Goal: Information Seeking & Learning: Learn about a topic

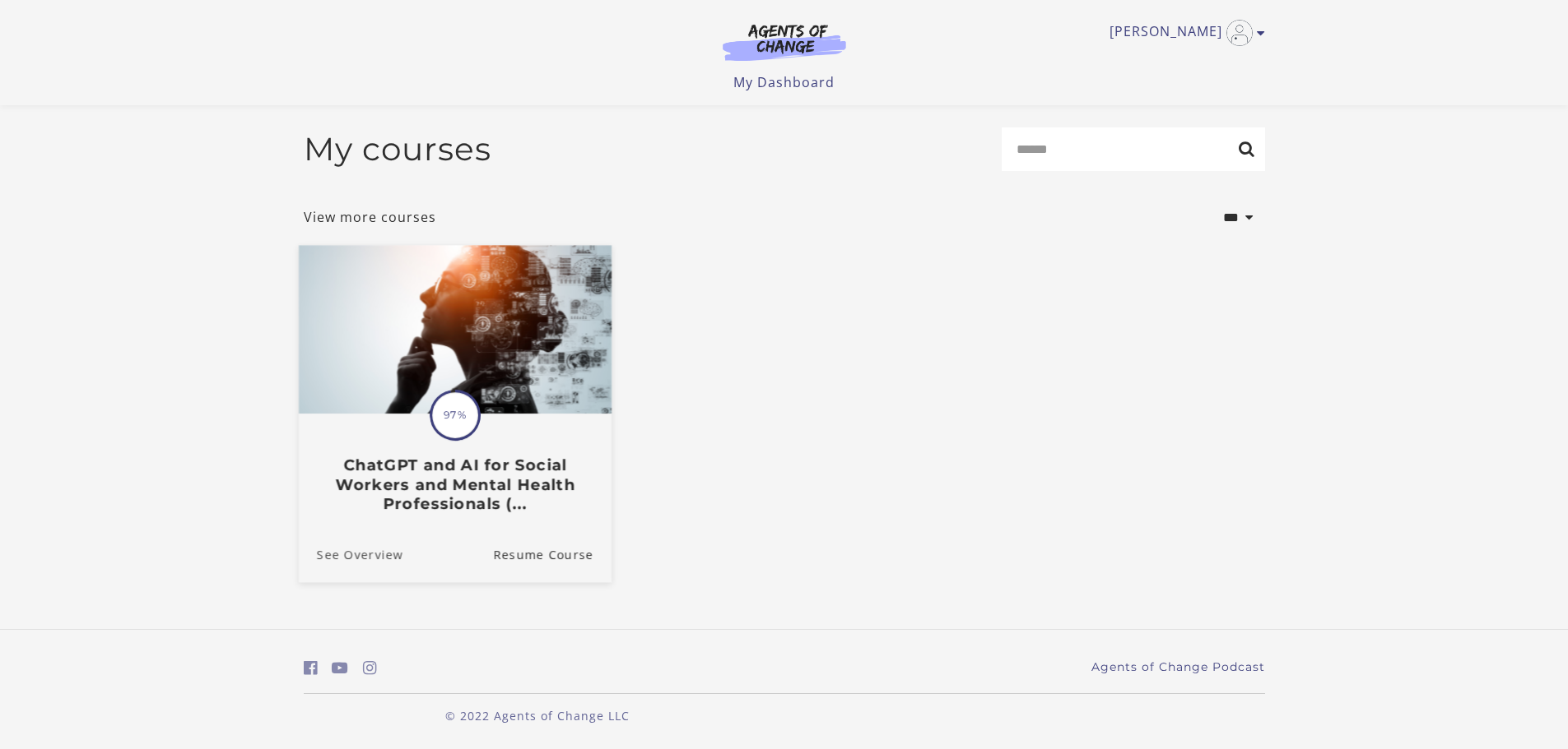
click at [382, 560] on link "See Overview" at bounding box center [350, 553] width 105 height 55
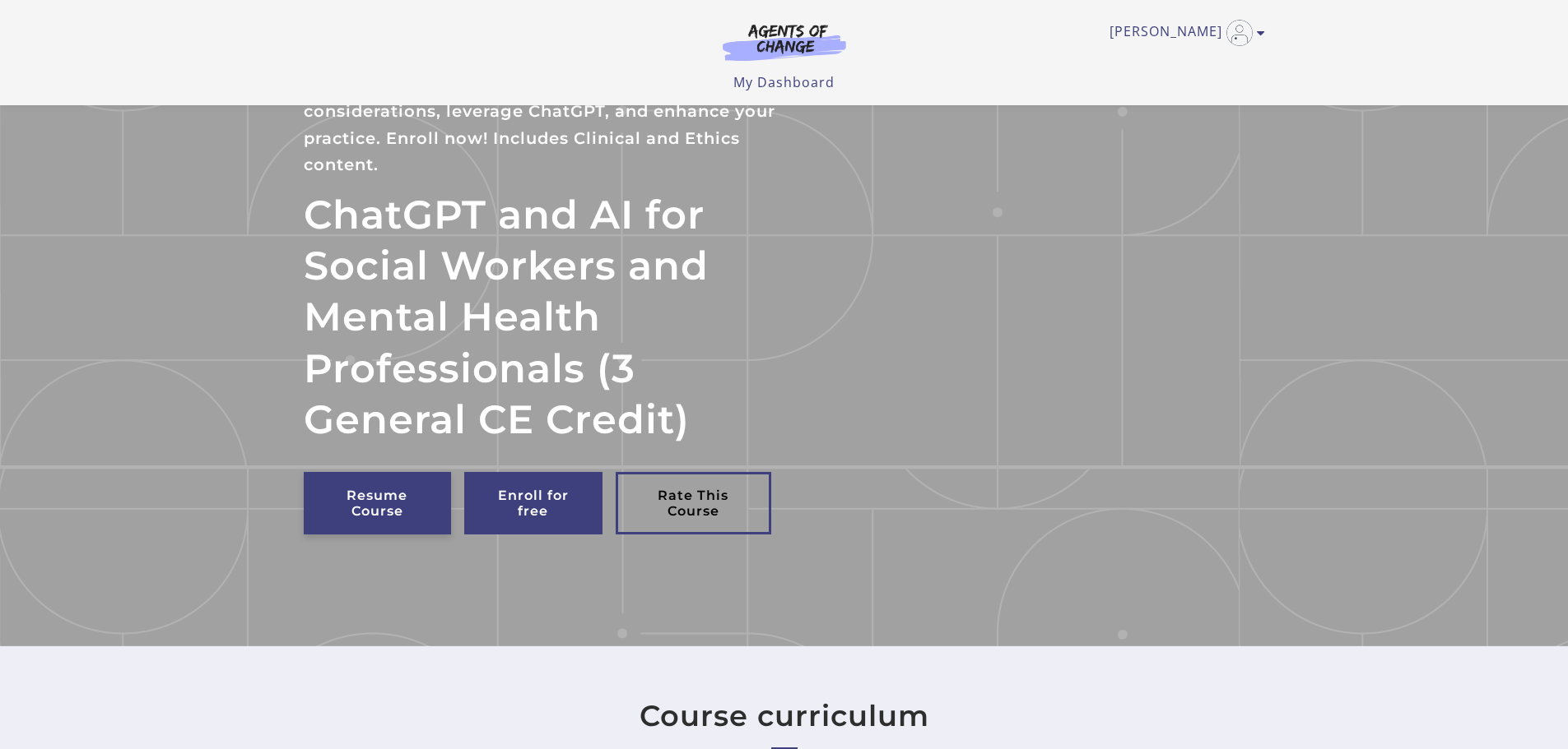
scroll to position [164, 0]
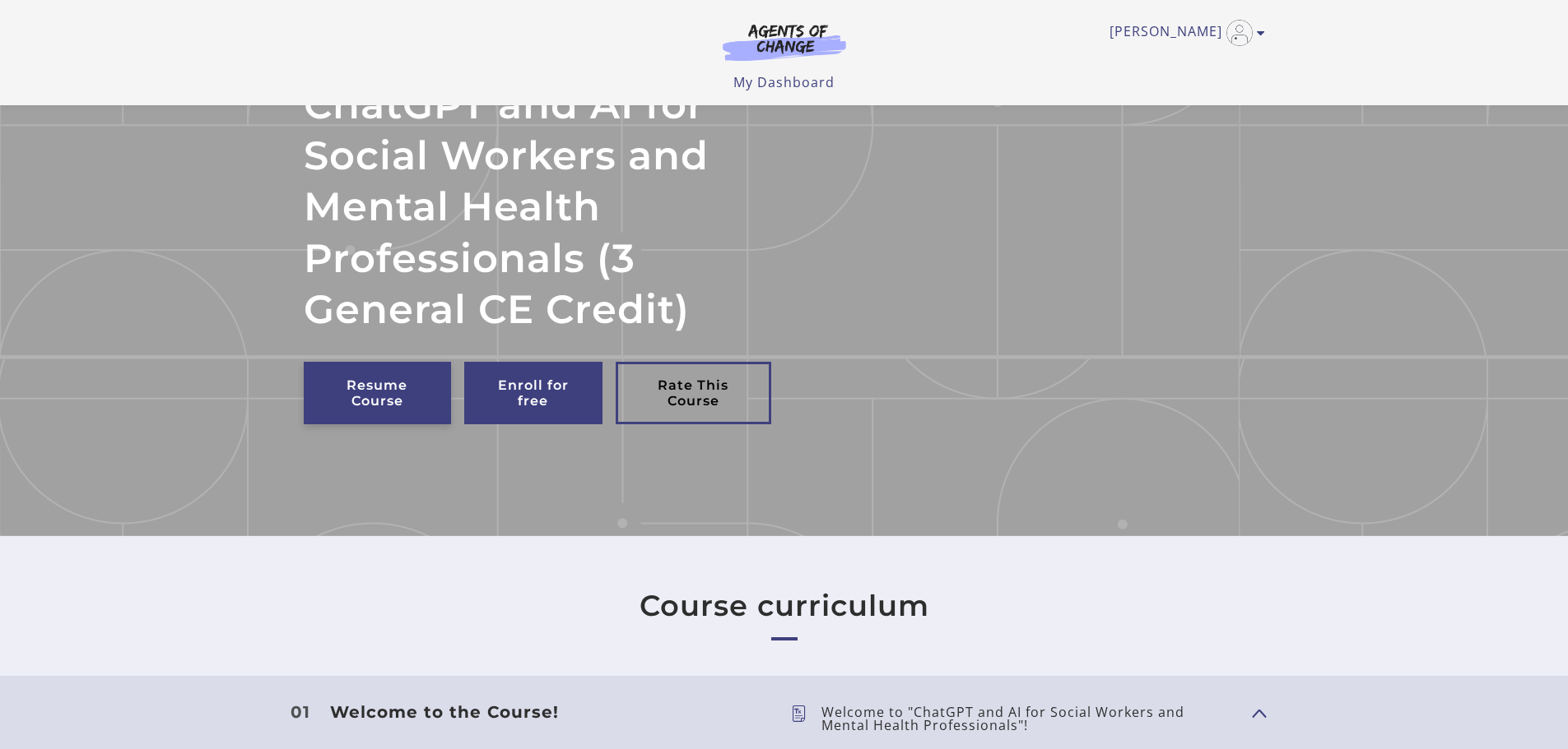
click at [389, 395] on link "Resume Course" at bounding box center [377, 393] width 147 height 62
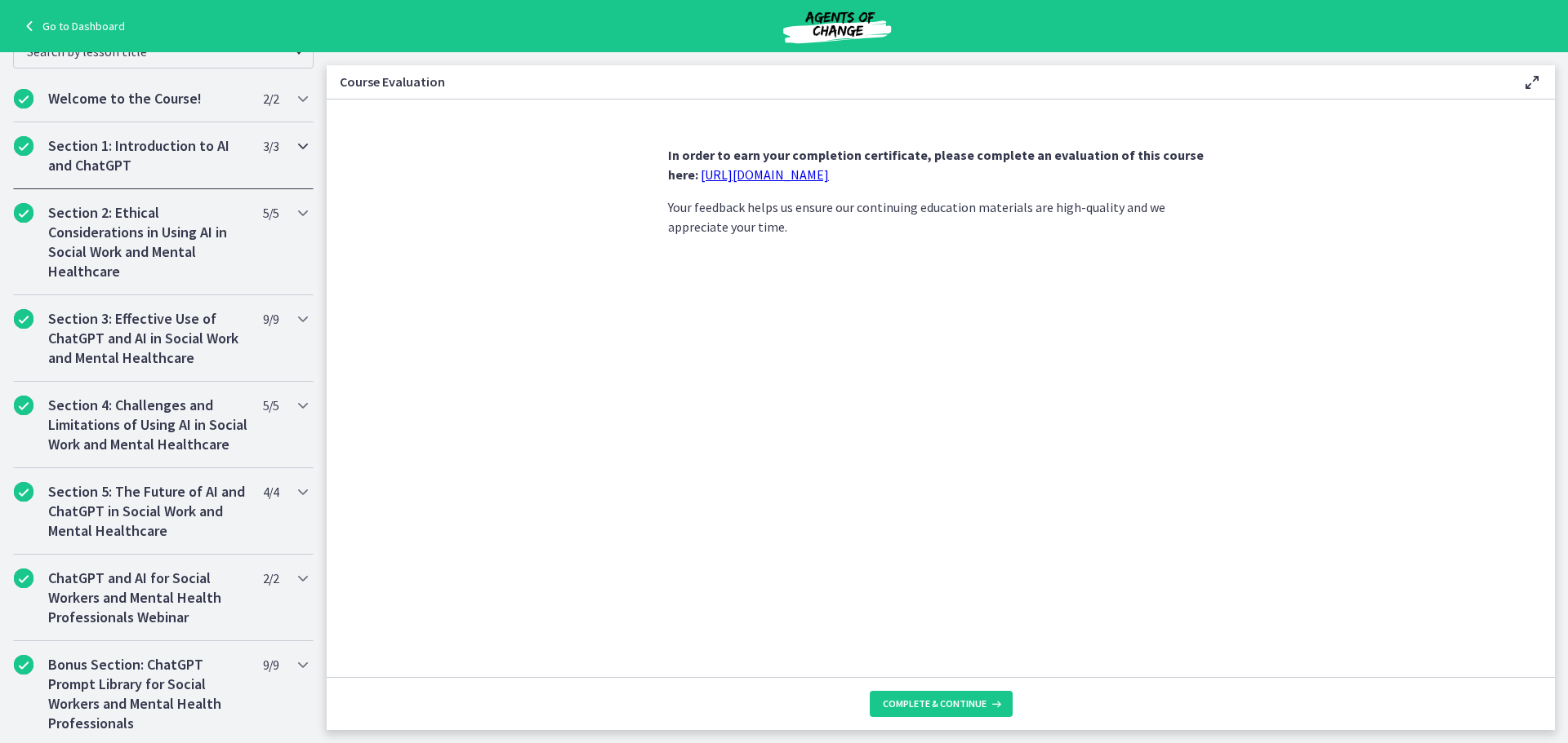
scroll to position [647, 0]
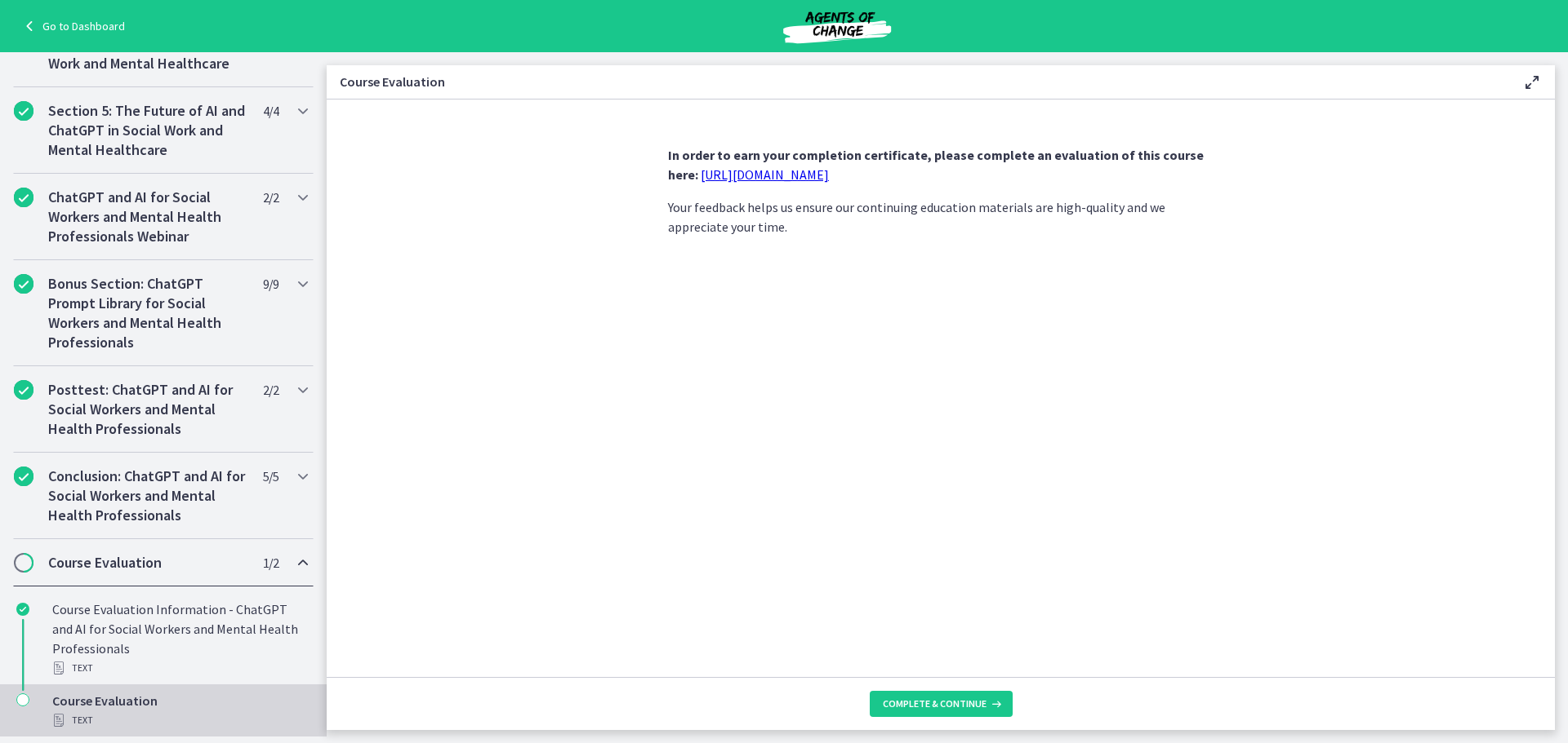
click at [151, 570] on h2 "Course Evaluation" at bounding box center [148, 563] width 199 height 20
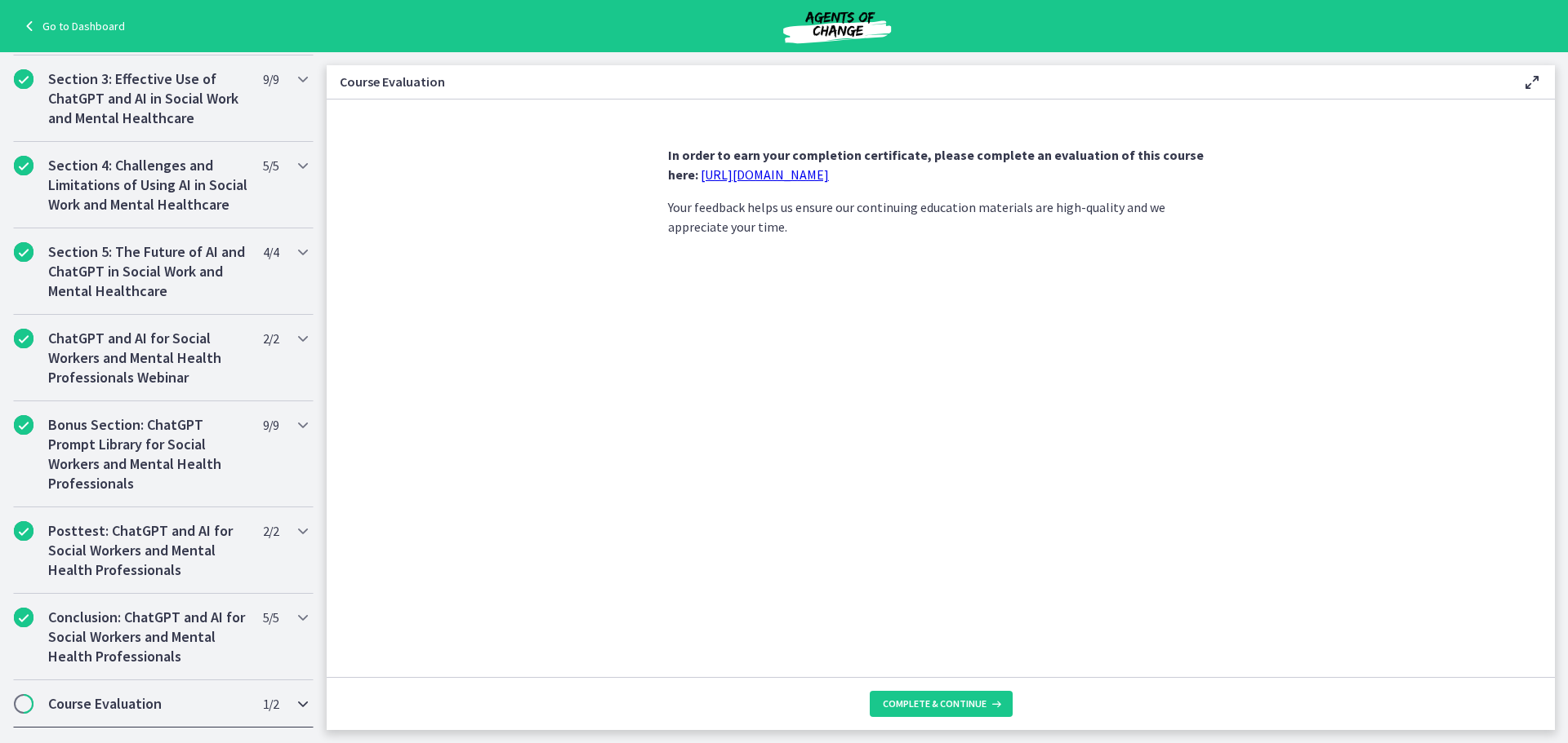
scroll to position [491, 0]
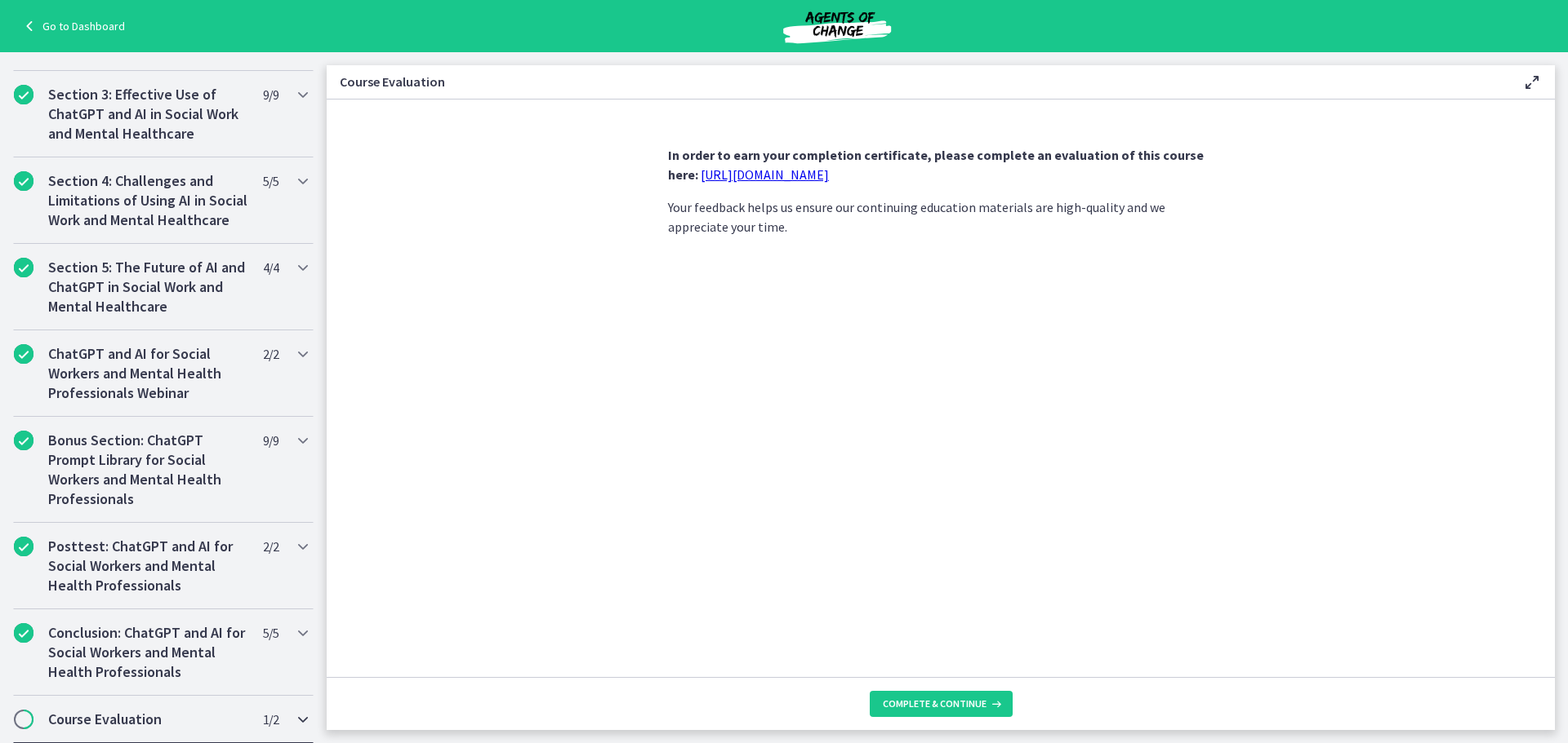
click at [198, 717] on h2 "Course Evaluation" at bounding box center [148, 719] width 199 height 20
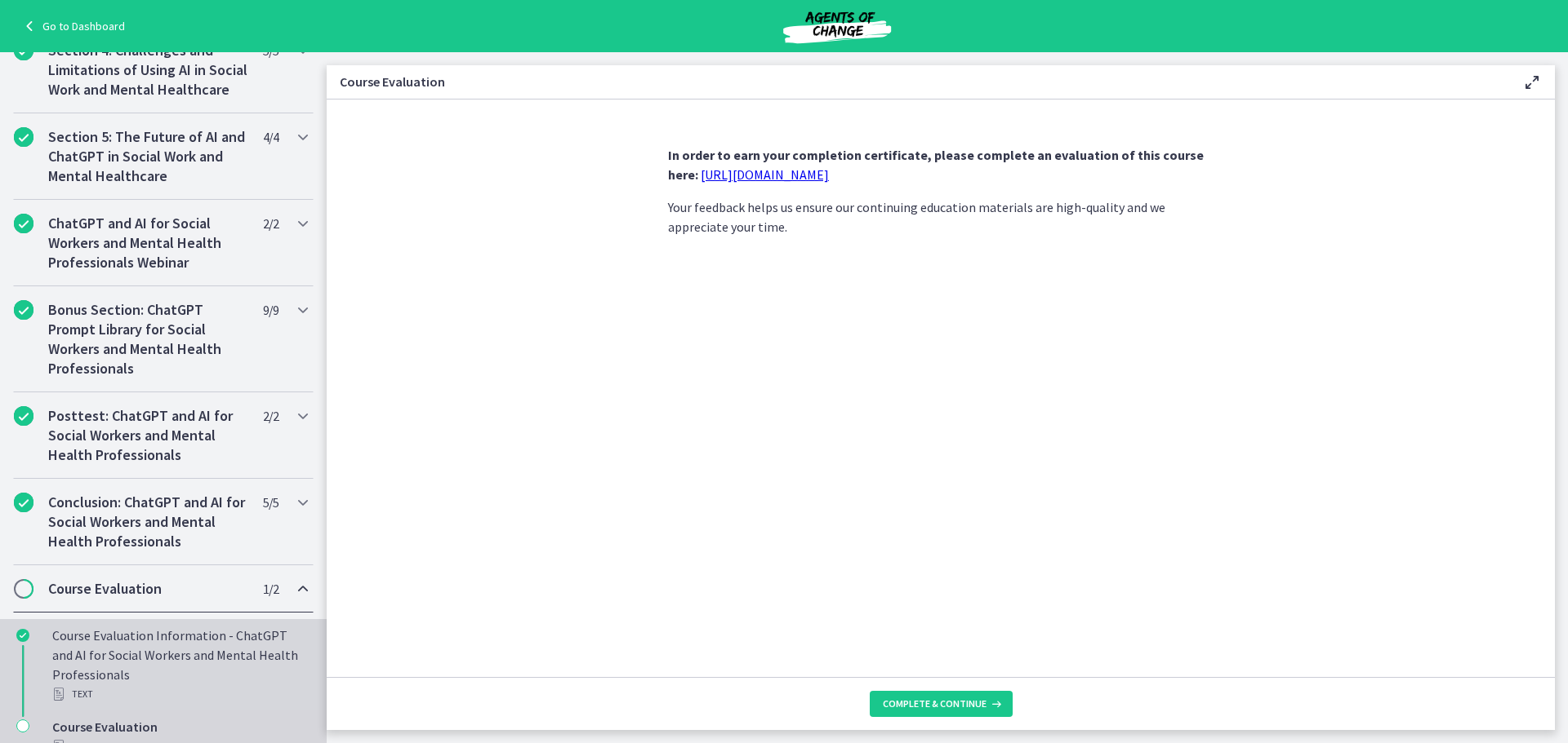
scroll to position [647, 0]
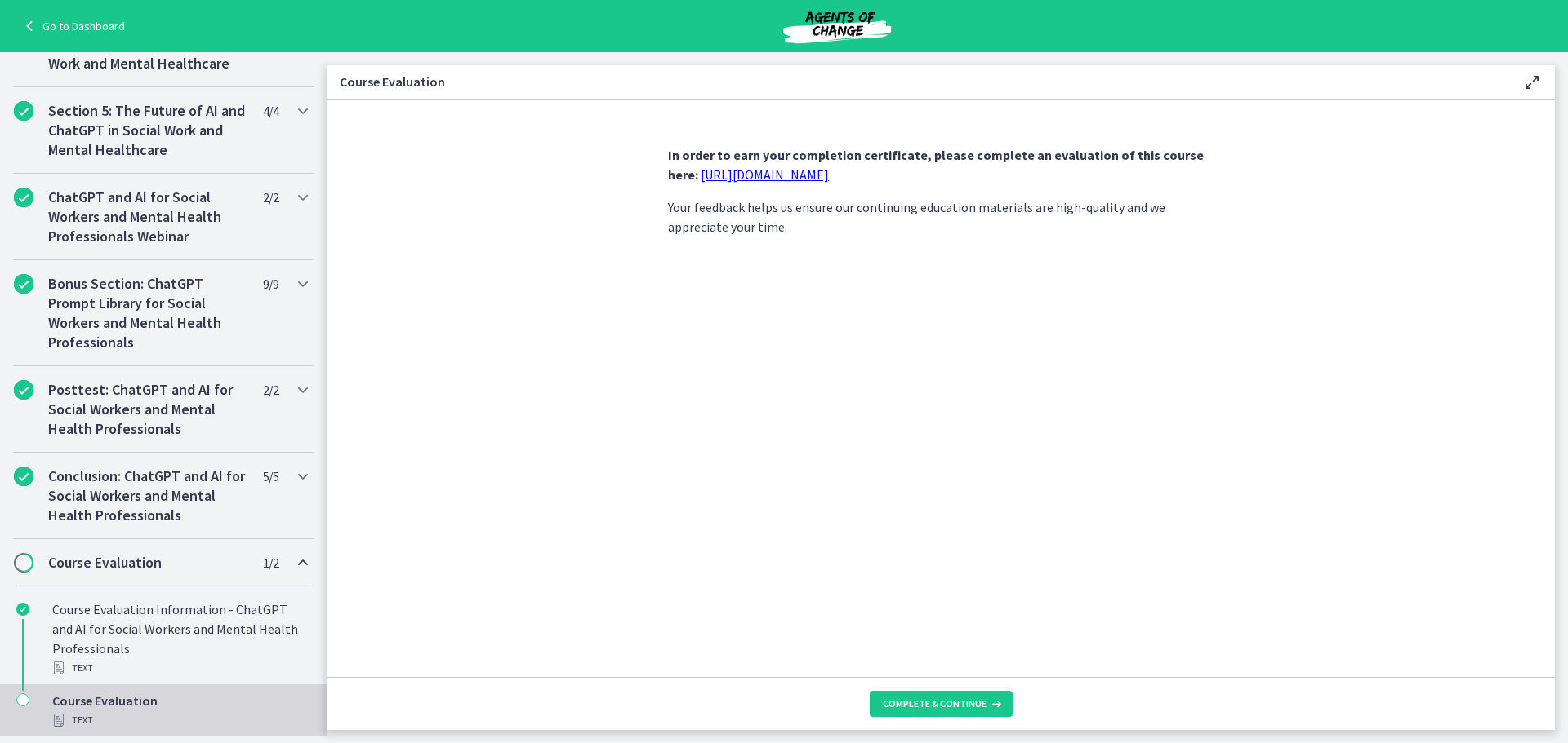
click at [141, 709] on div "Course Evaluation Text" at bounding box center [179, 710] width 255 height 39
click at [925, 708] on span "Complete & continue" at bounding box center [934, 704] width 104 height 13
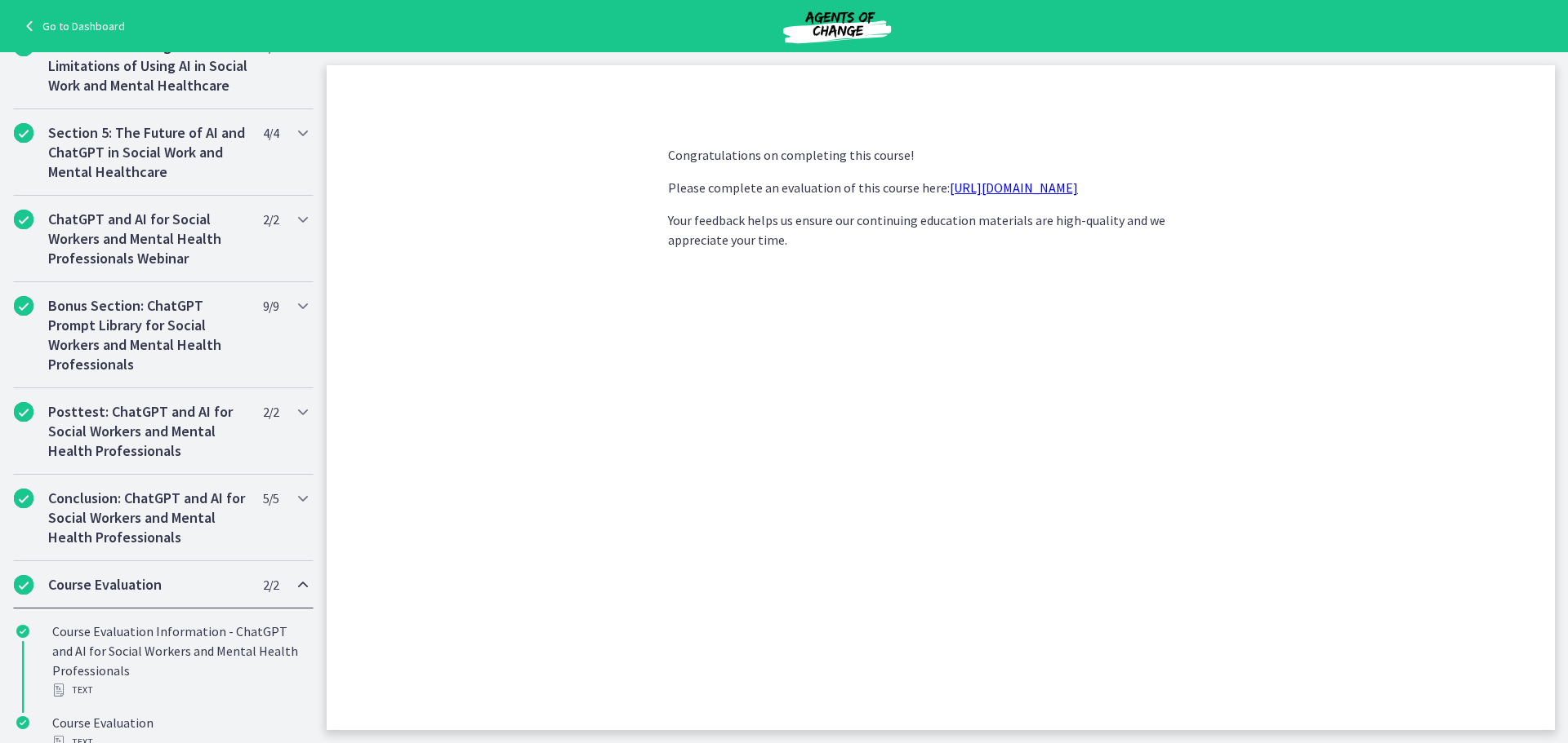
scroll to position [734, 0]
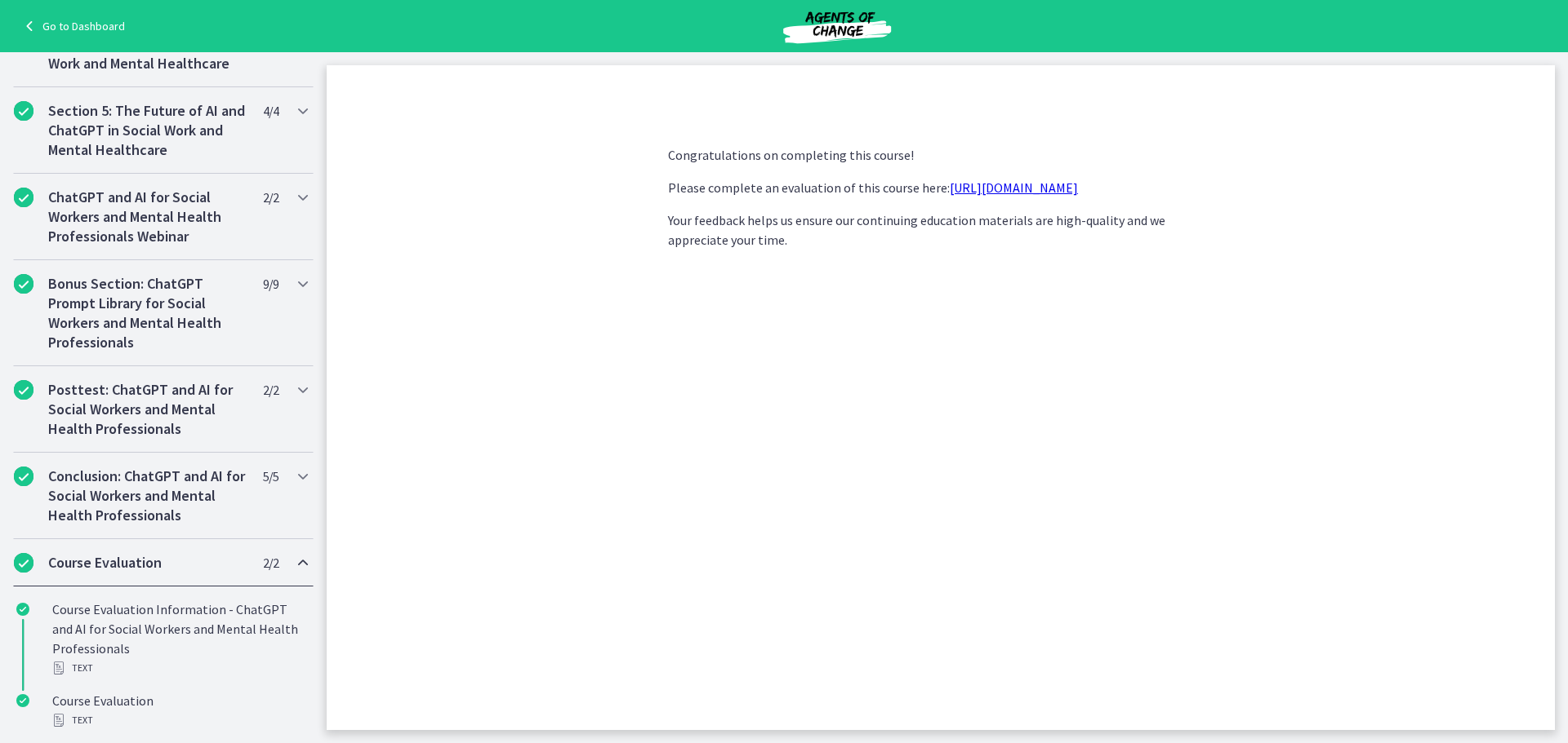
click at [835, 429] on div "Congratulations on completing this course! Please complete an evaluation of thi…" at bounding box center [941, 432] width 572 height 598
click at [39, 23] on icon at bounding box center [31, 26] width 23 height 20
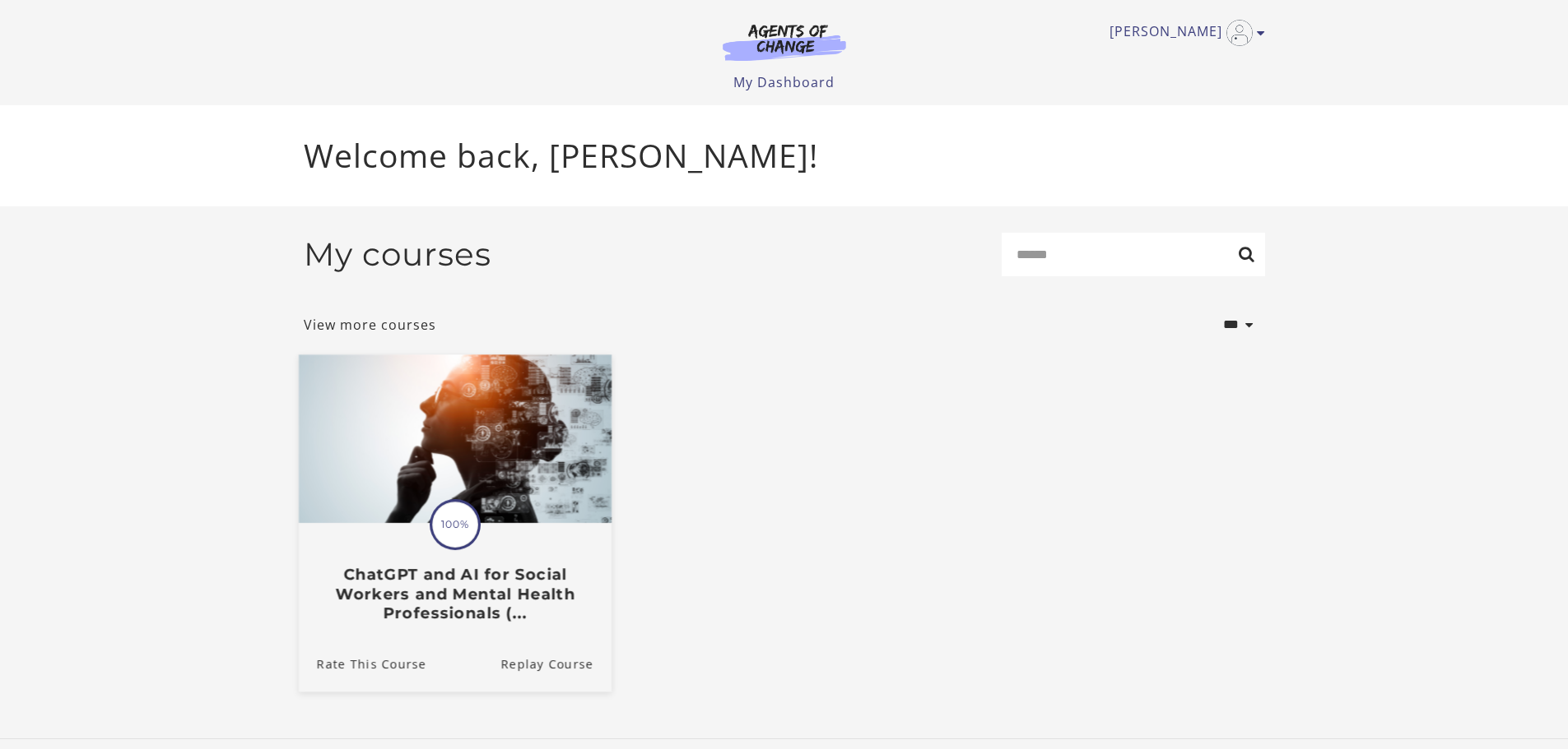
click at [414, 582] on h3 "ChatGPT and AI for Social Workers and Mental Health Professionals (..." at bounding box center [454, 593] width 277 height 58
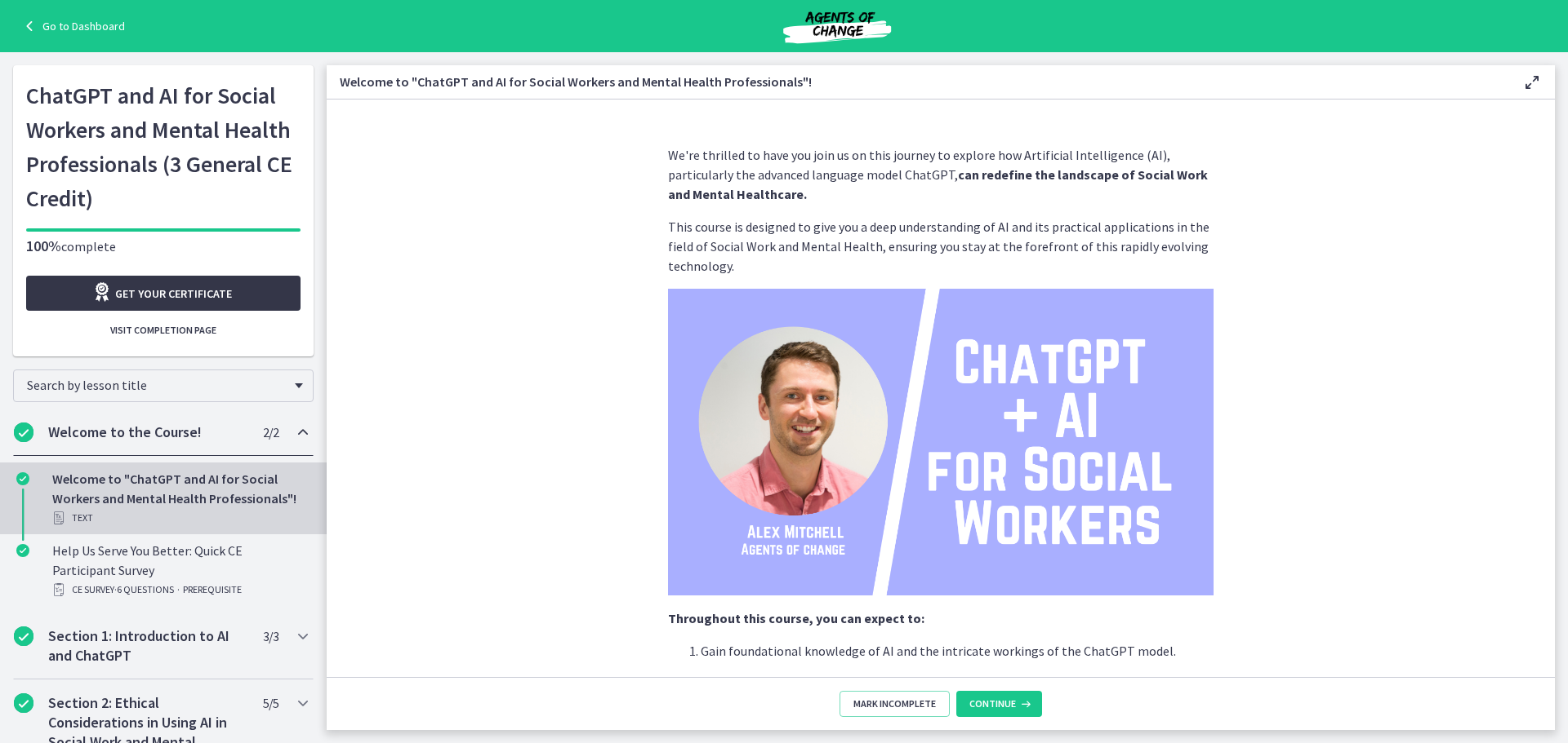
click at [195, 294] on span "Get your certificate" at bounding box center [173, 293] width 116 height 20
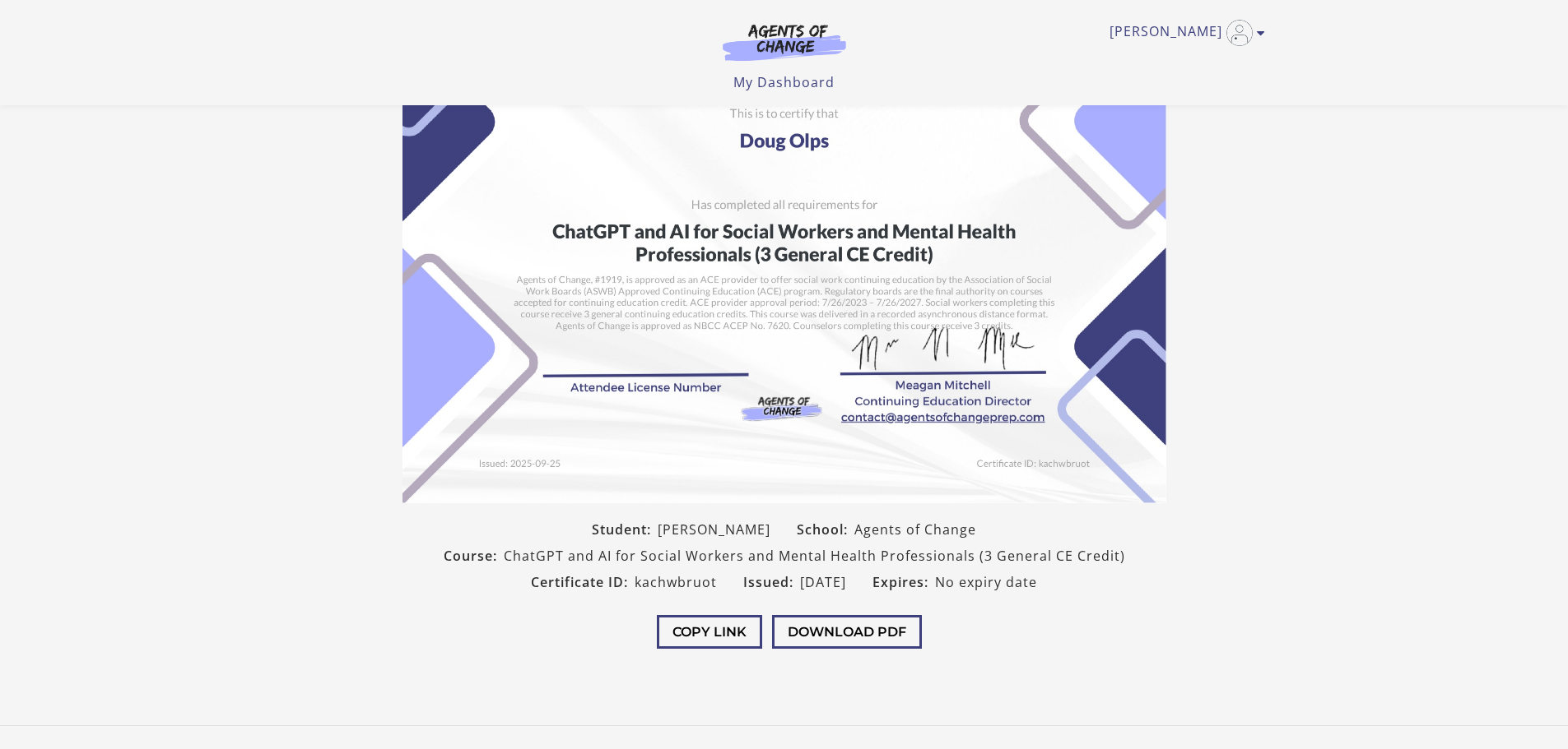
scroll to position [83, 0]
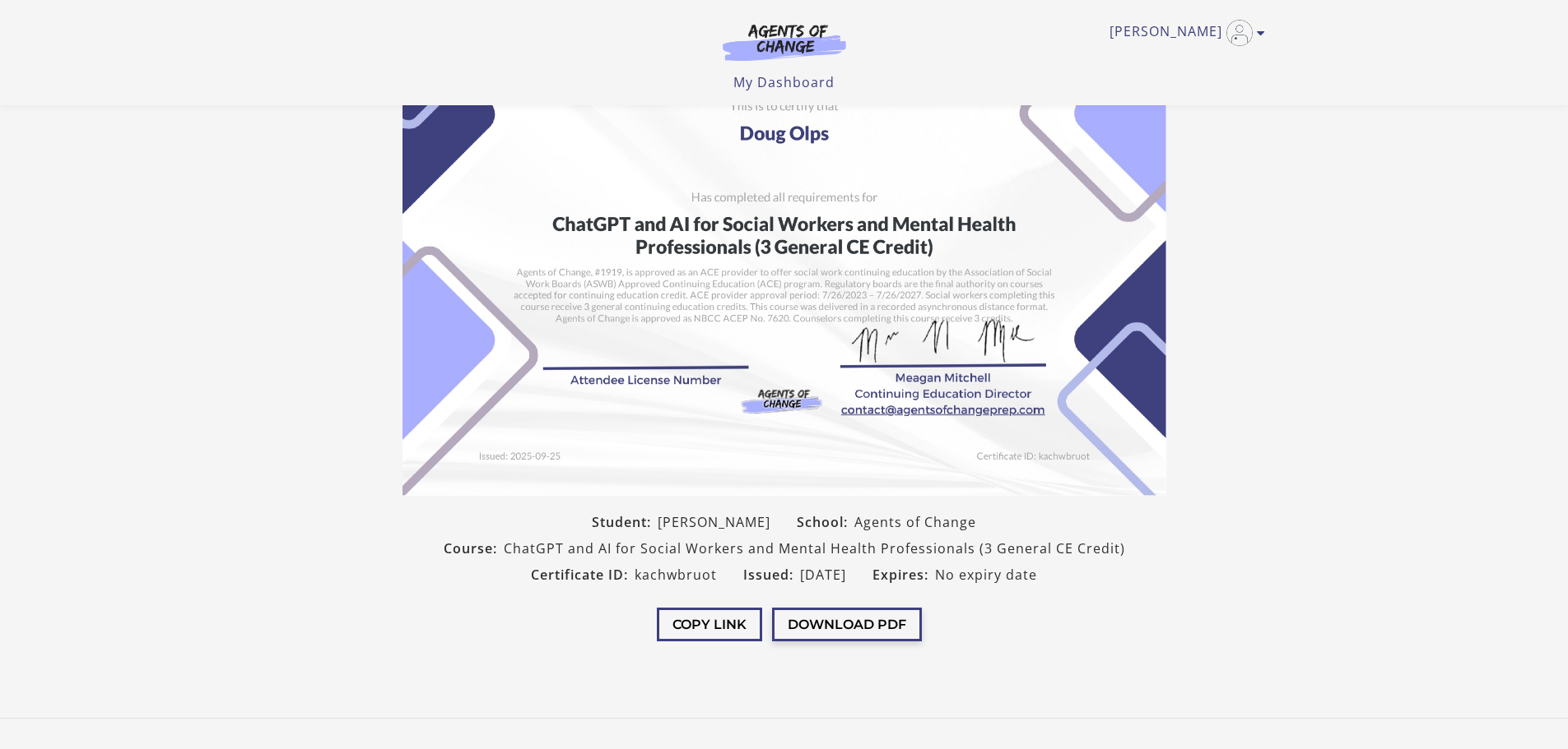
click at [851, 625] on button "Download PDF" at bounding box center [846, 624] width 150 height 34
click at [1439, 304] on section "Student: Doug Olps School: Agents of Change Course: ChatGPT and AI for Social W…" at bounding box center [784, 304] width 1568 height 721
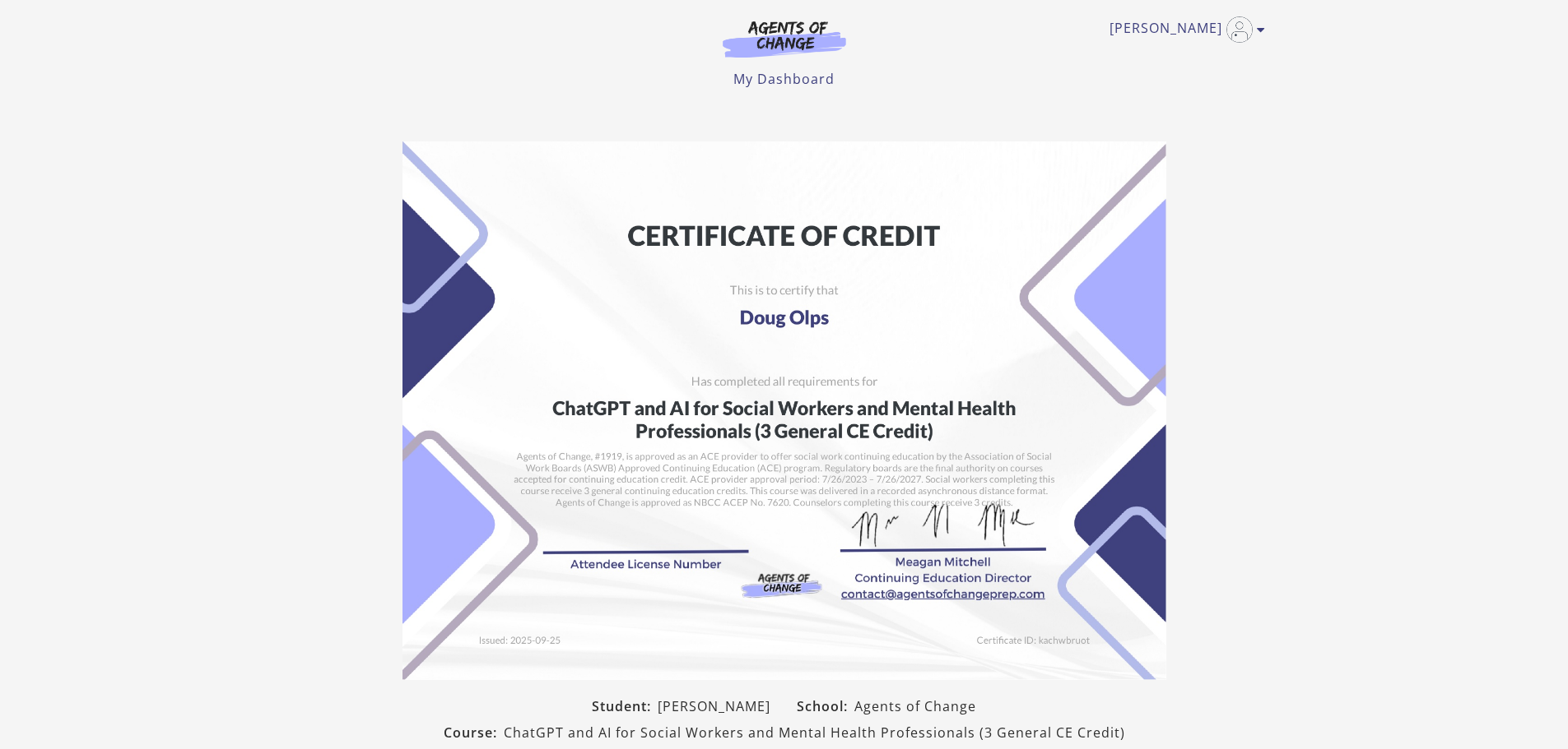
scroll to position [0, 0]
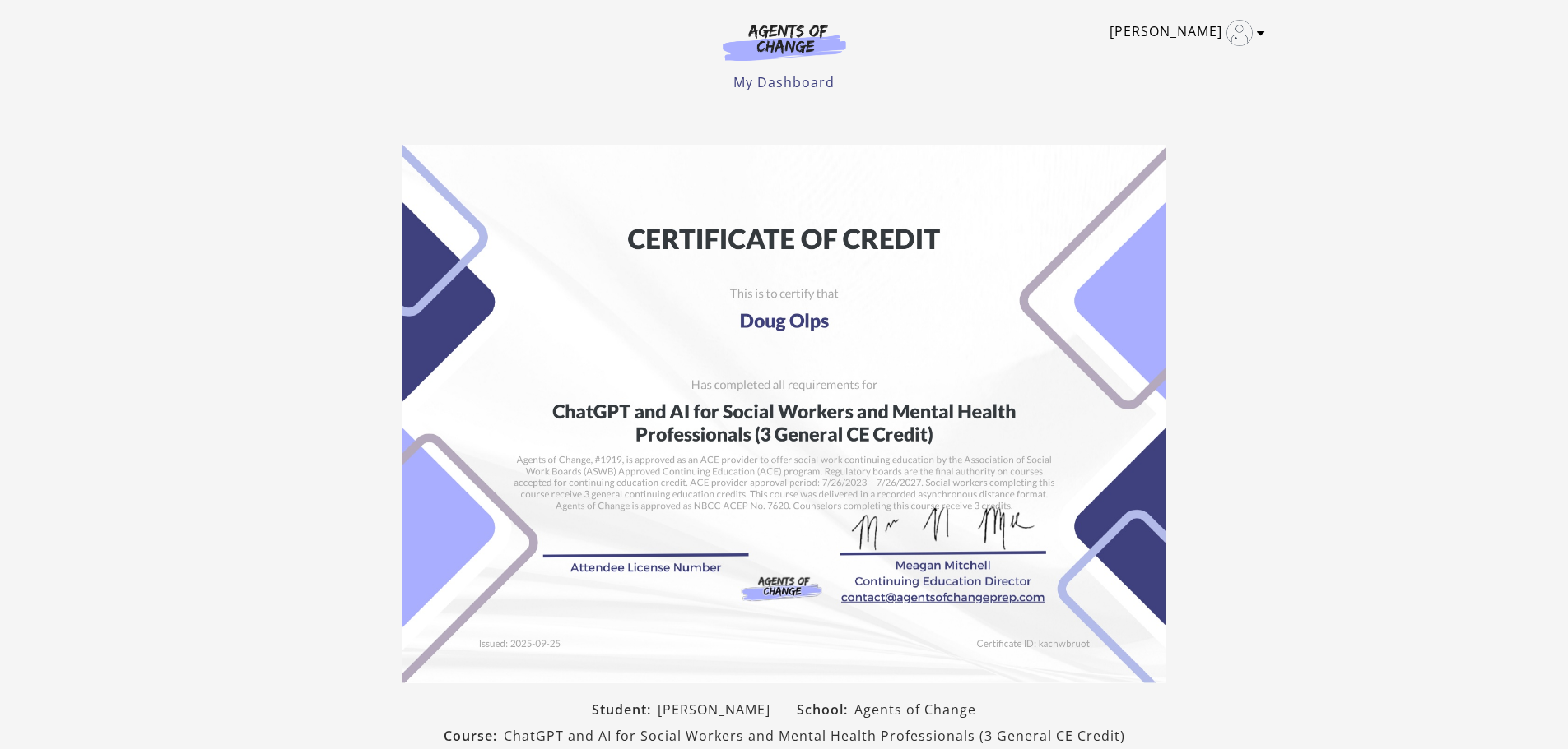
click at [1190, 33] on link "[PERSON_NAME]" at bounding box center [1183, 33] width 147 height 26
click at [1177, 63] on link "My Account" at bounding box center [1196, 60] width 145 height 28
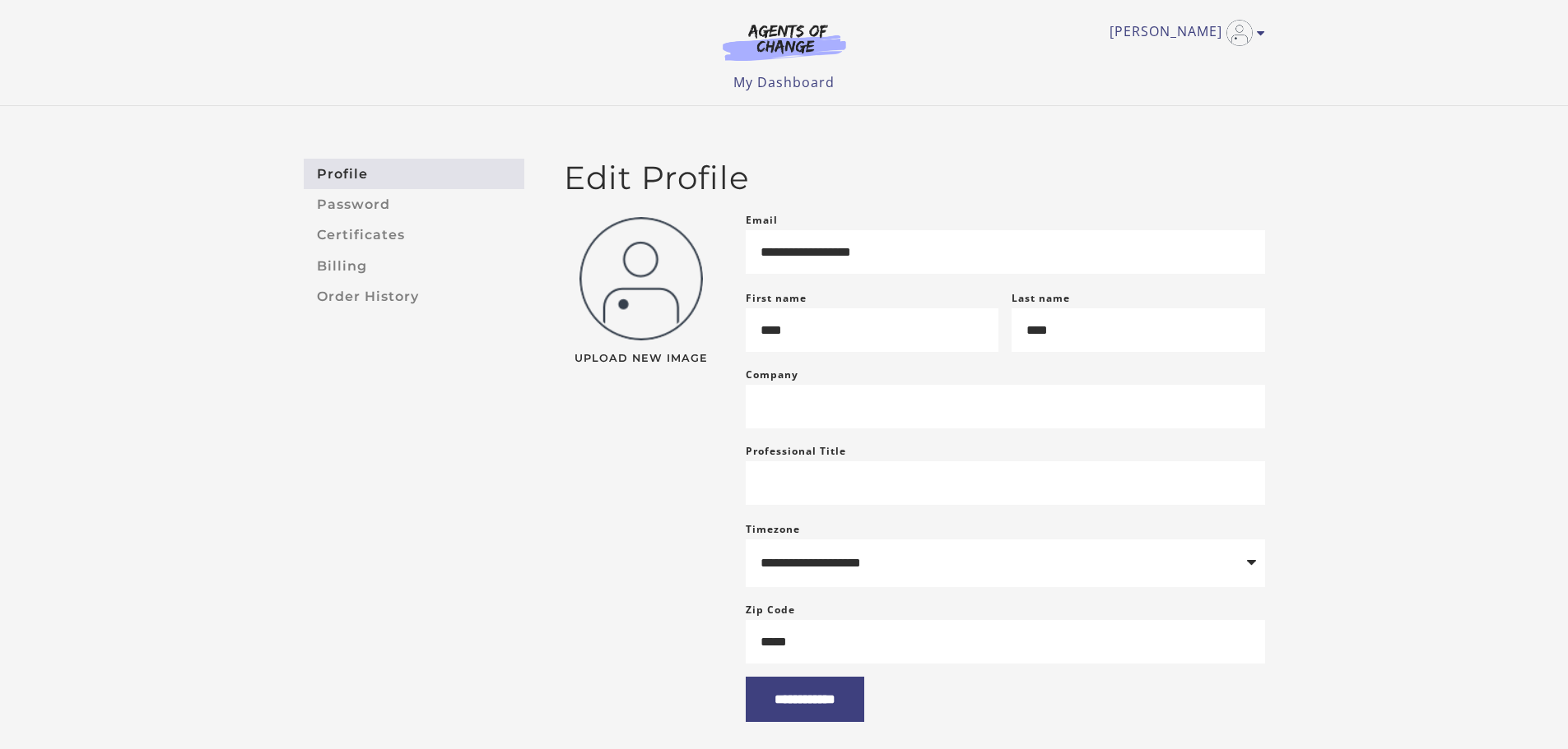
scroll to position [164, 0]
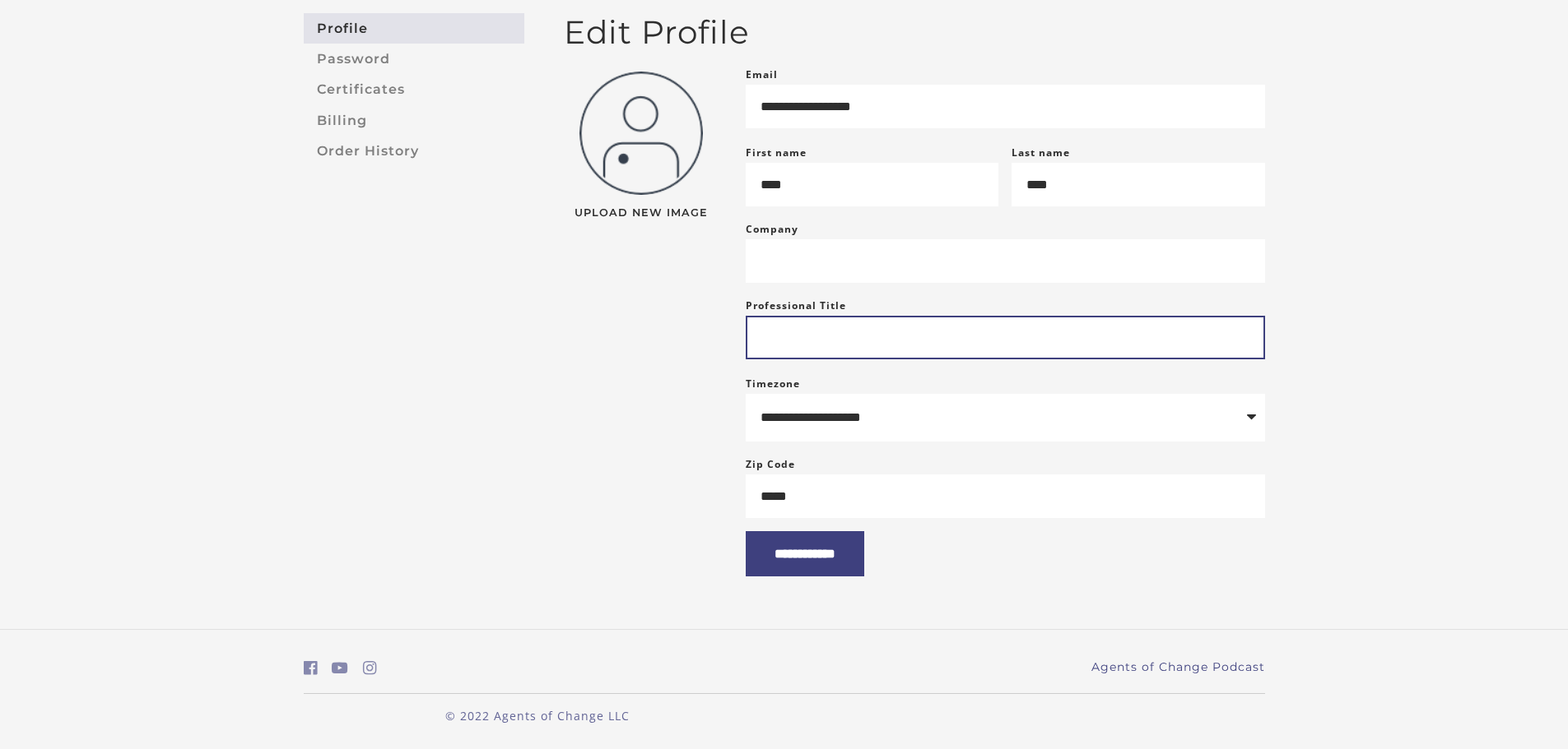
click at [875, 328] on input "Professional Title" at bounding box center [1005, 337] width 519 height 43
type input "***"
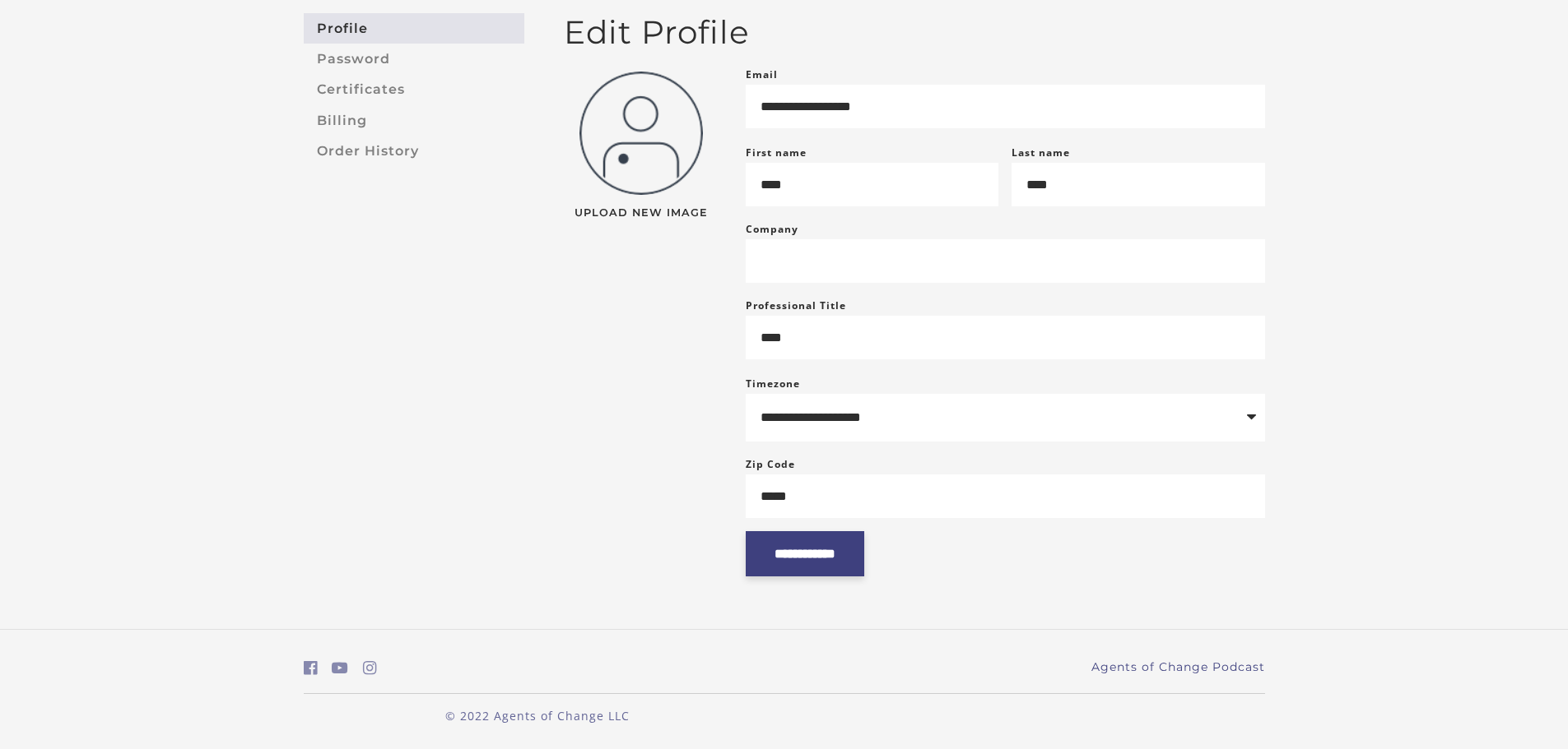
click at [830, 566] on input "**********" at bounding box center [804, 553] width 118 height 45
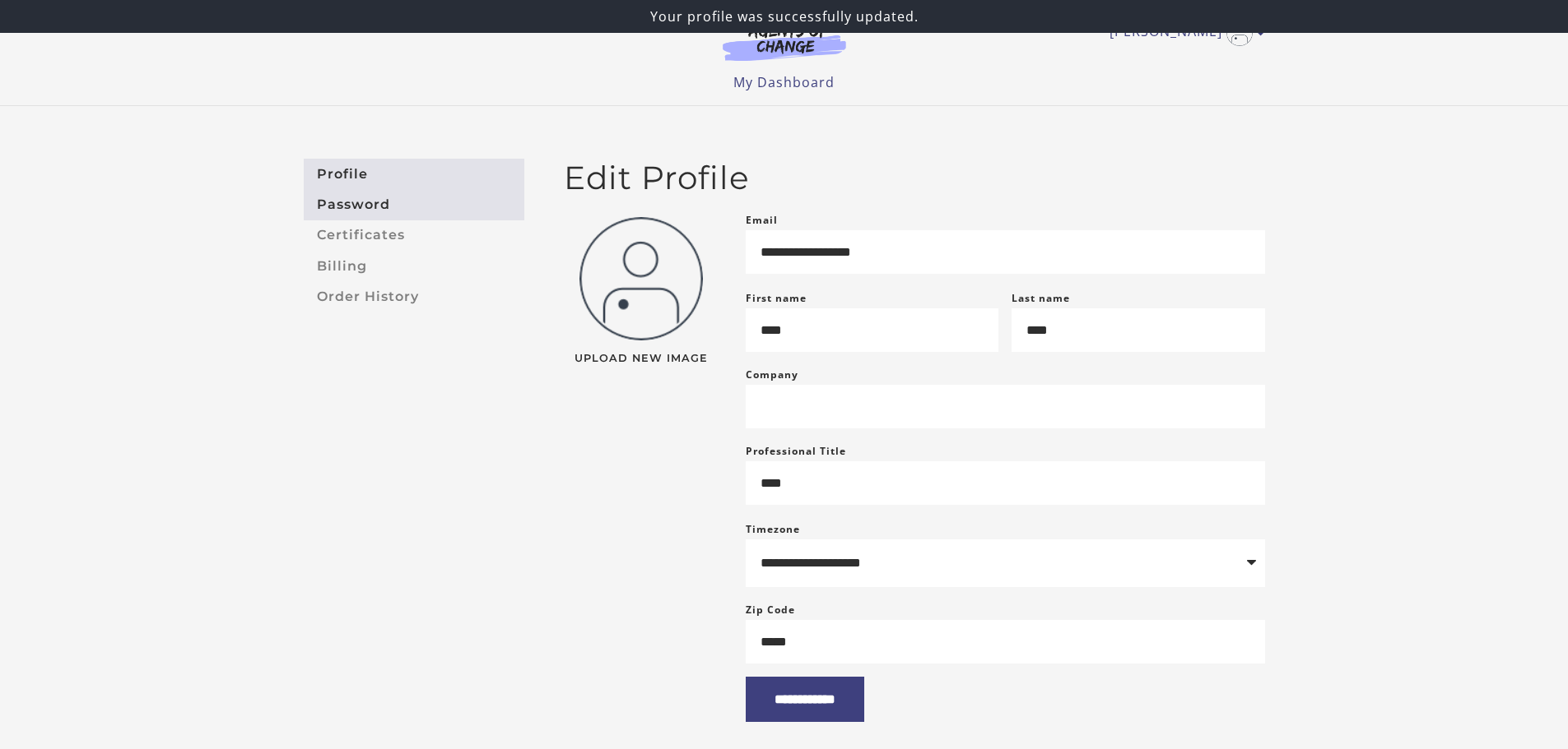
click at [349, 206] on link "Password" at bounding box center [414, 205] width 221 height 31
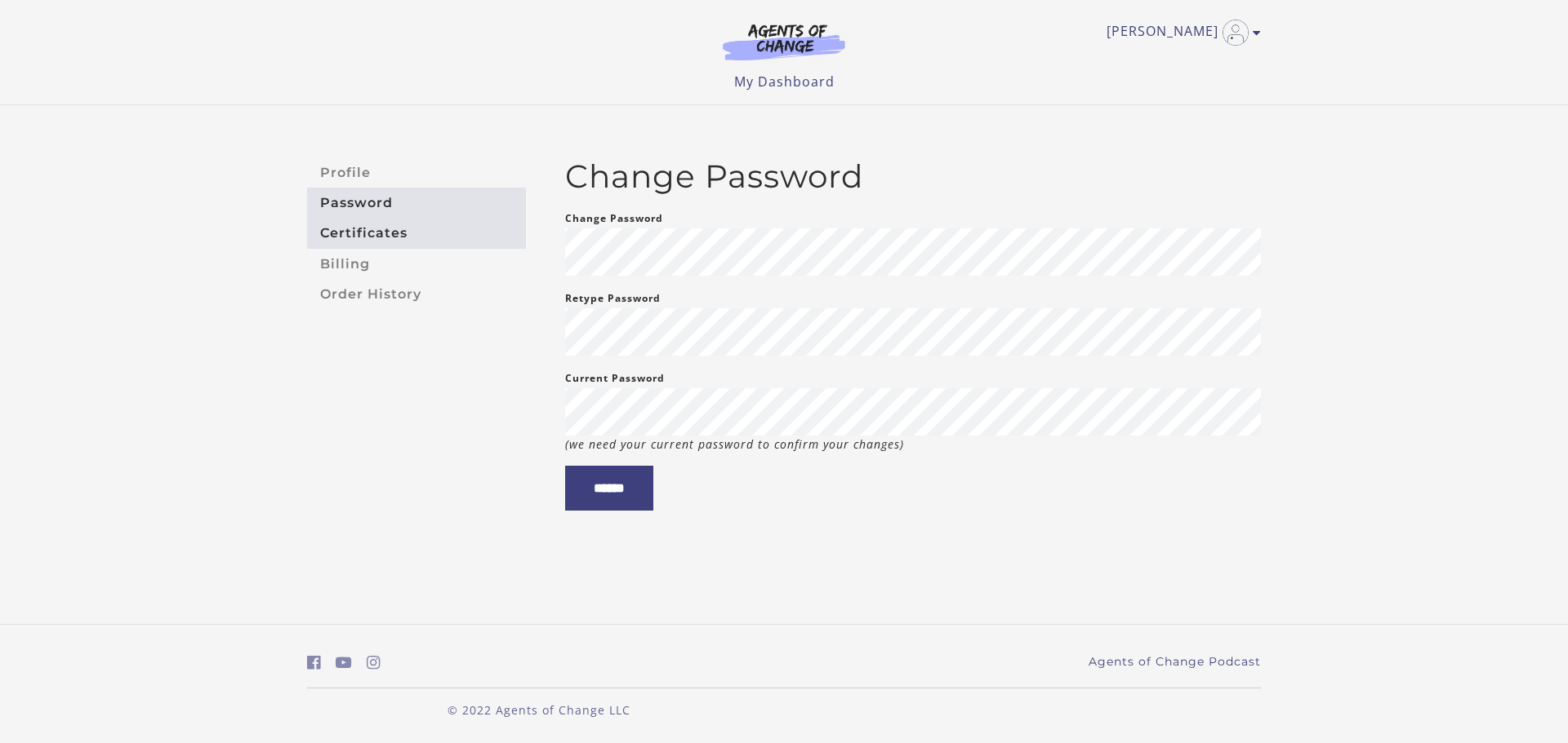
click at [361, 231] on link "Certificates" at bounding box center [417, 234] width 219 height 30
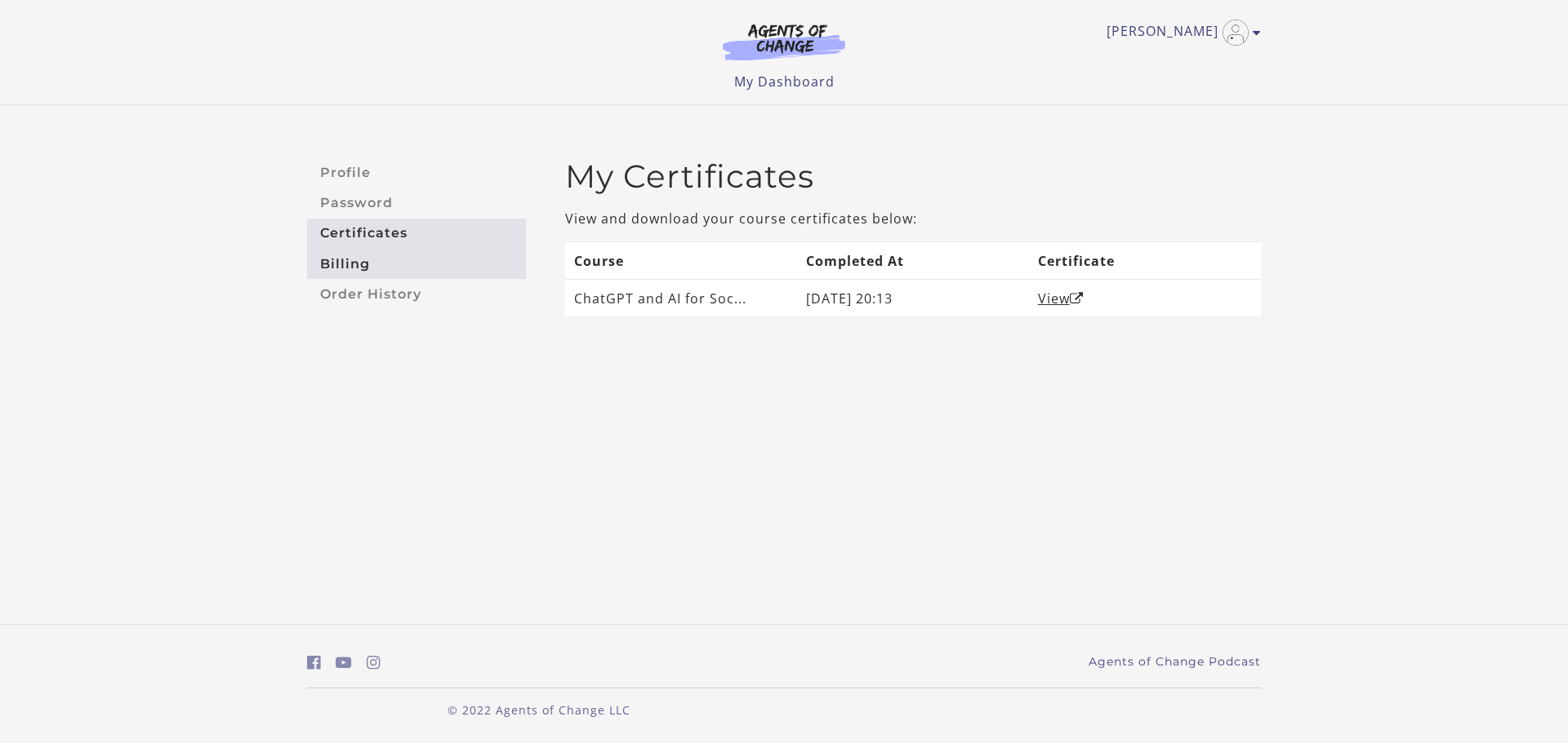
click at [361, 263] on link "Billing" at bounding box center [417, 264] width 219 height 30
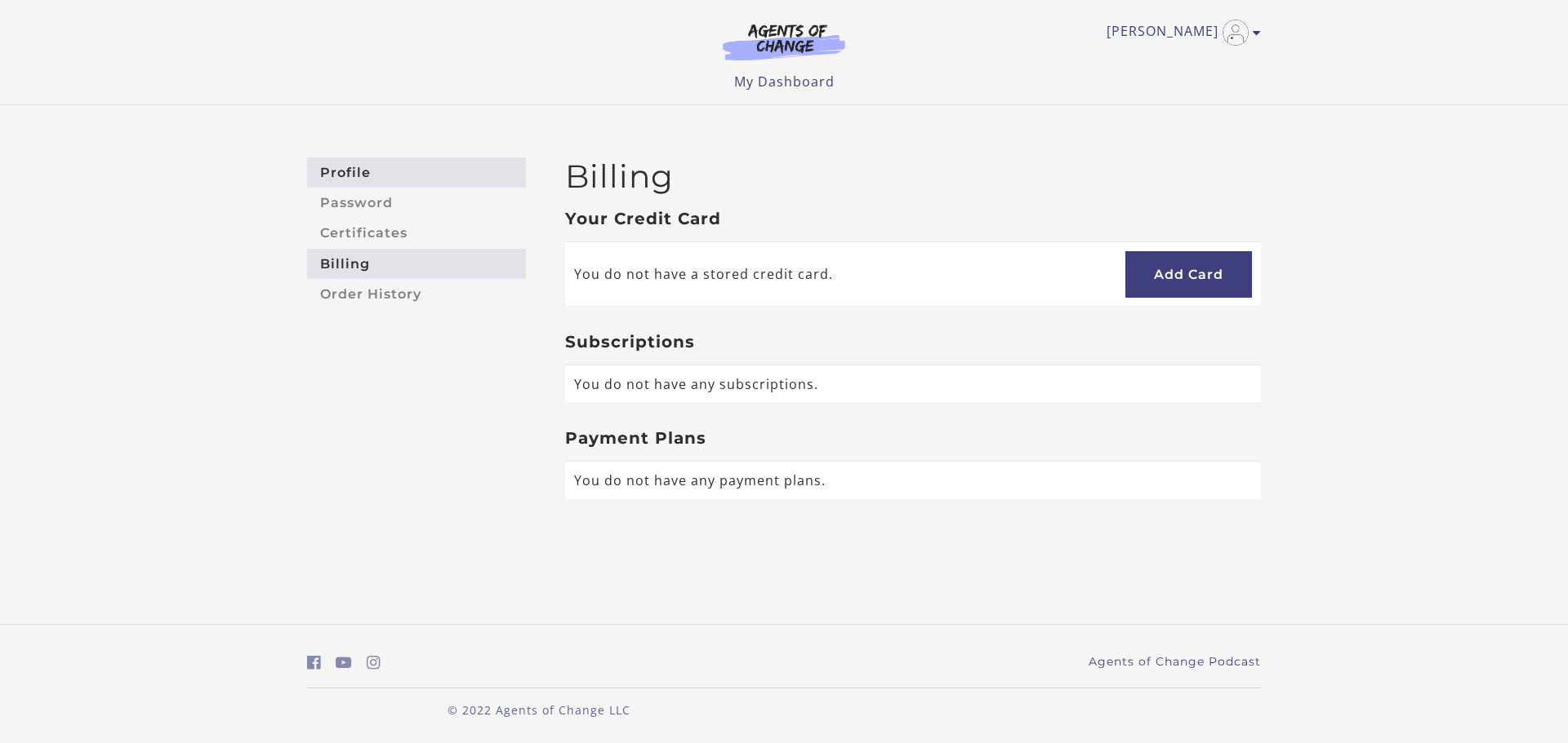
click at [362, 163] on link "Profile" at bounding box center [417, 172] width 219 height 30
